Goal: Find specific page/section: Find specific page/section

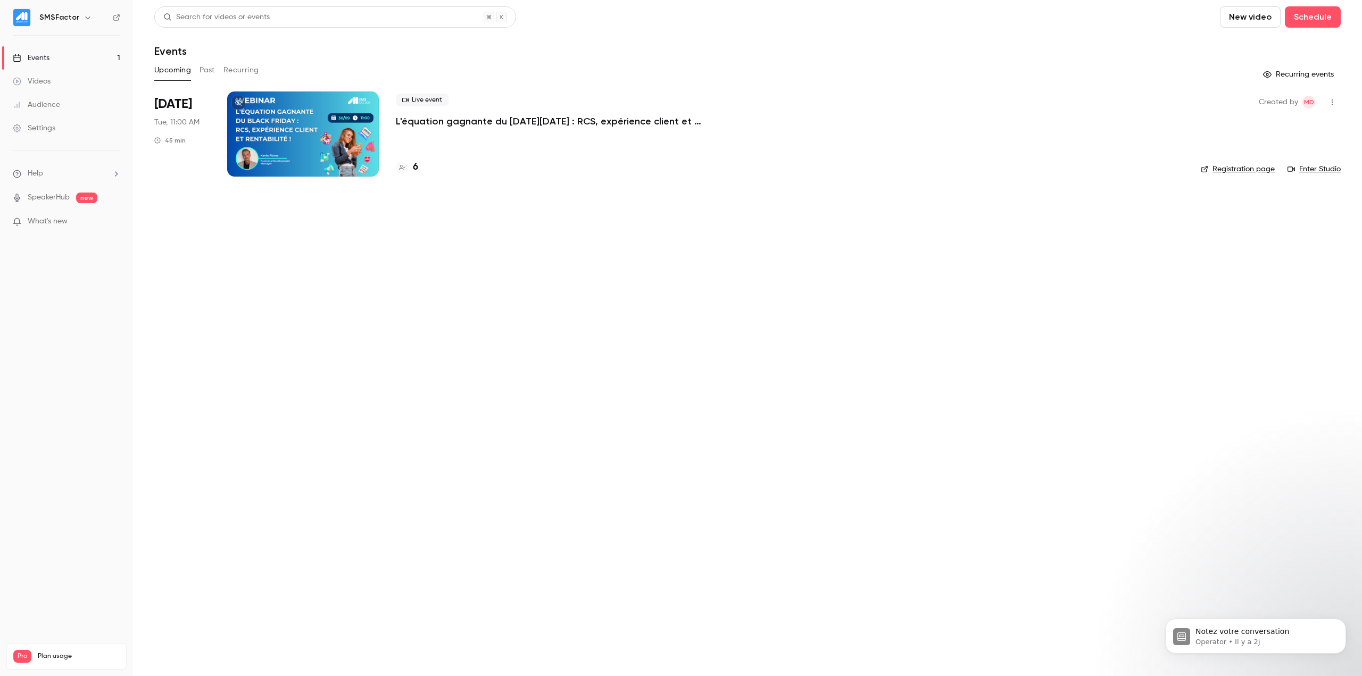
click at [492, 121] on p "L'équation gagnante du [DATE][DATE] : RCS, expérience client et rentabilité !" at bounding box center [555, 121] width 319 height 13
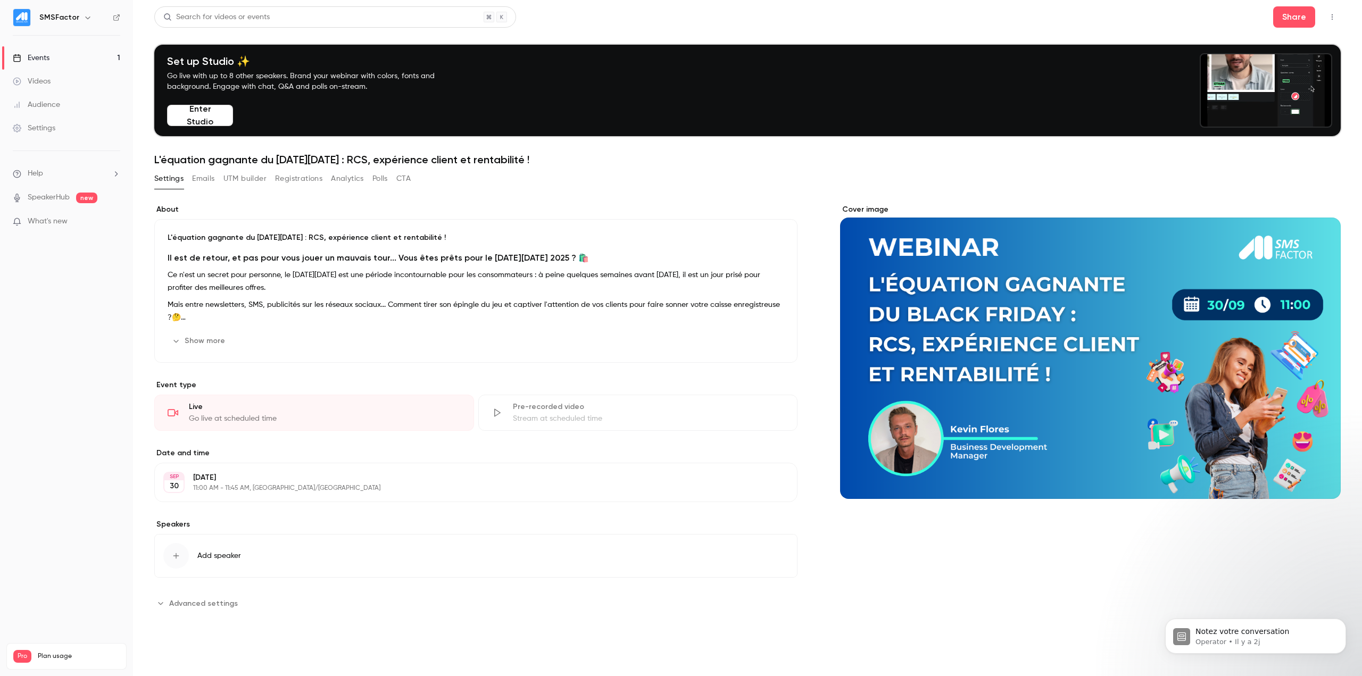
click at [321, 180] on button "Registrations" at bounding box center [298, 178] width 47 height 17
